Goal: Information Seeking & Learning: Understand process/instructions

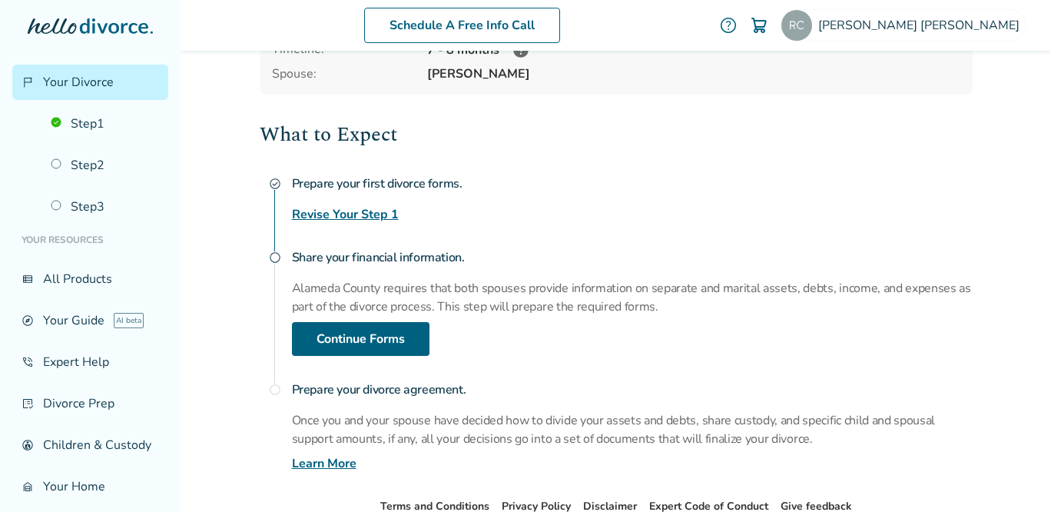
scroll to position [153, 0]
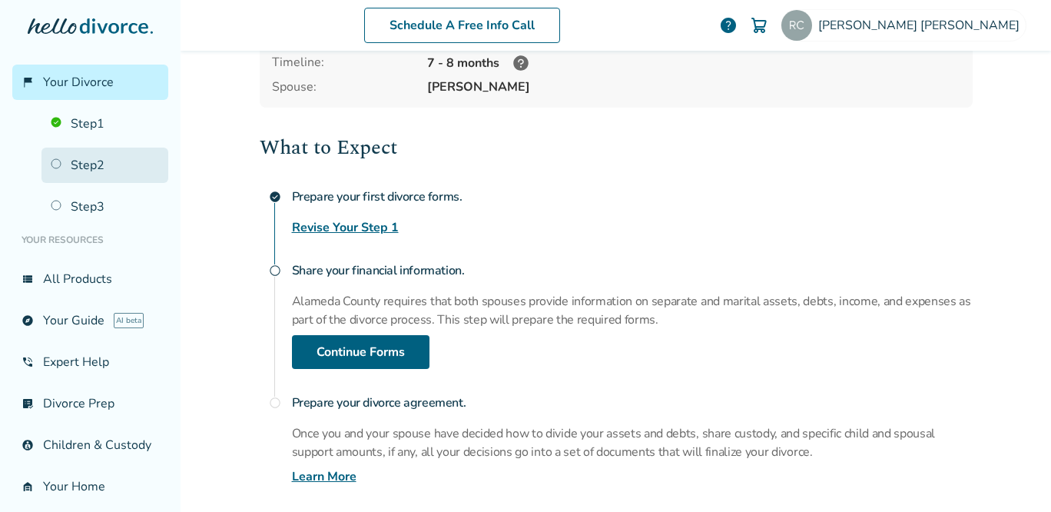
click at [99, 162] on link "Step 2" at bounding box center [104, 165] width 127 height 35
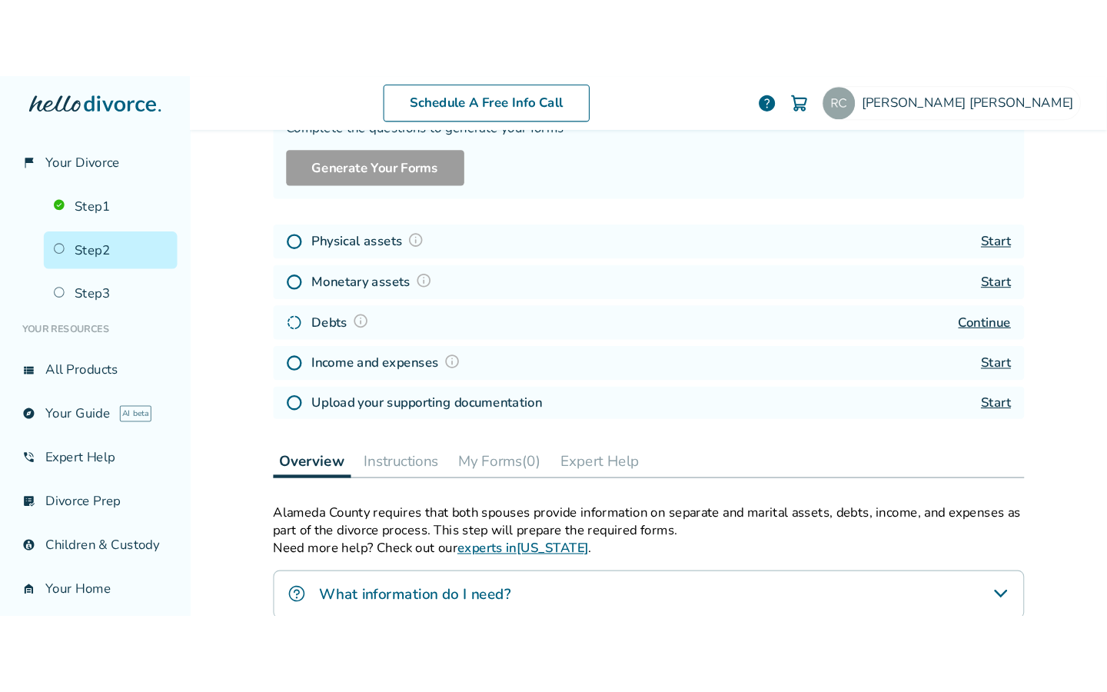
scroll to position [75, 0]
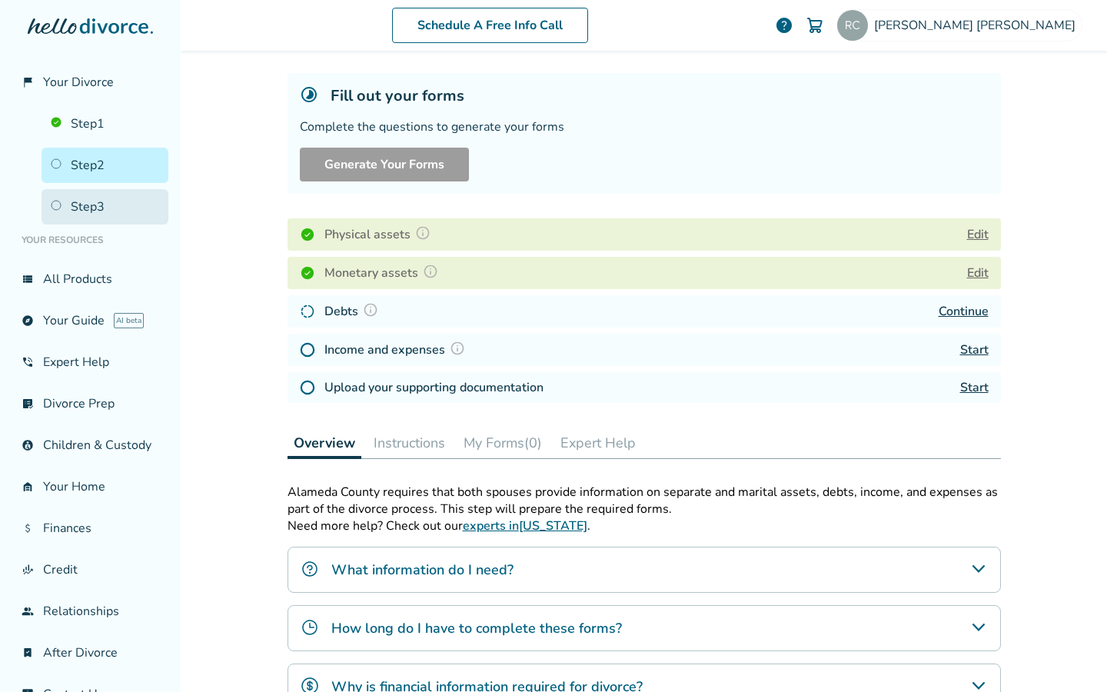
click at [94, 206] on link "Step 3" at bounding box center [104, 206] width 127 height 35
